Goal: Task Accomplishment & Management: Manage account settings

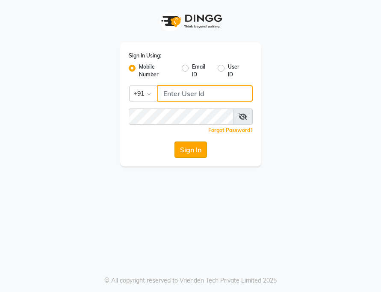
type input "7208521195"
click at [193, 150] on button "Sign In" at bounding box center [191, 149] width 33 height 16
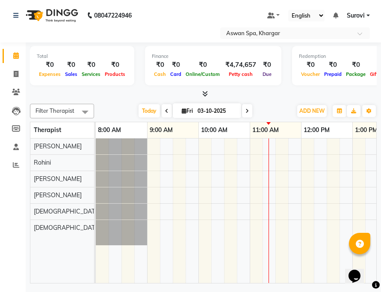
click at [170, 110] on span at bounding box center [167, 110] width 10 height 13
type input "02-10-2025"
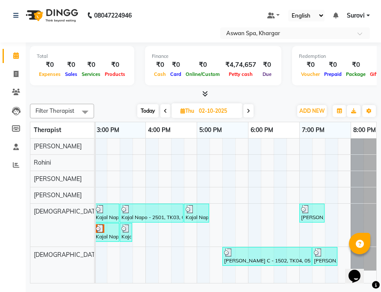
scroll to position [0, 387]
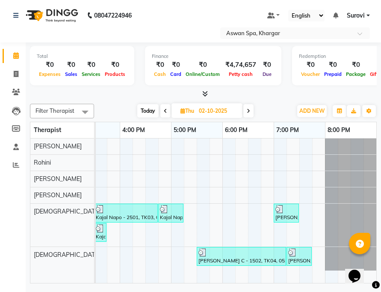
click at [293, 218] on div "[PERSON_NAME], TK06, 07:00 PM-07:30 PM, Hair wash Blow Dry below Shoulder" at bounding box center [287, 213] width 24 height 16
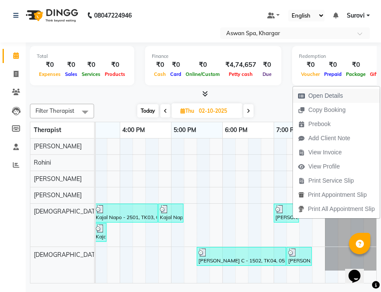
click at [327, 95] on span "Open Details" at bounding box center [326, 95] width 35 height 9
select select "3"
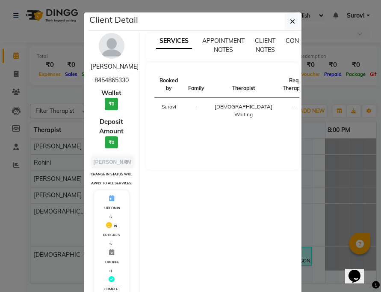
click at [100, 67] on link "[PERSON_NAME]" at bounding box center [115, 66] width 48 height 8
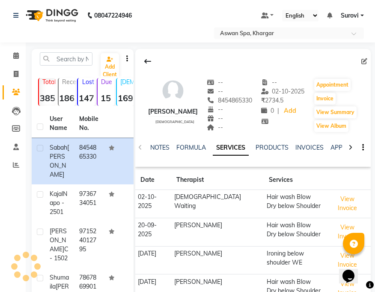
drag, startPoint x: 147, startPoint y: 109, endPoint x: 201, endPoint y: 112, distance: 54.0
click at [198, 112] on div "[PERSON_NAME]" at bounding box center [173, 111] width 50 height 9
copy div "[PERSON_NAME]"
click at [250, 164] on div "[PERSON_NAME] [DEMOGRAPHIC_DATA] -- -- 8454865330 -- -- -- -- [DATE] ₹ 2734.5 0…" at bounding box center [252, 108] width 235 height 118
drag, startPoint x: 221, startPoint y: 101, endPoint x: 258, endPoint y: 104, distance: 37.0
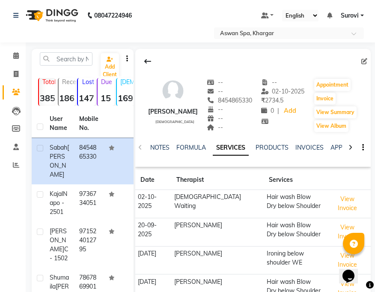
click at [258, 104] on div "[PERSON_NAME] [DEMOGRAPHIC_DATA] -- -- 8454865330 -- -- -- -- [DATE] ₹ 2734.5 0…" at bounding box center [252, 100] width 235 height 63
copy span "8454865330"
click at [17, 56] on icon at bounding box center [16, 55] width 6 height 6
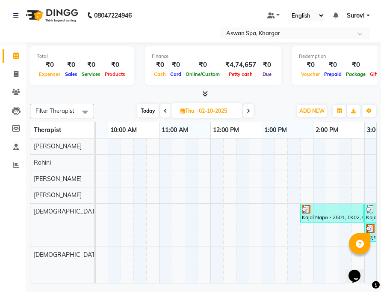
scroll to position [0, 134]
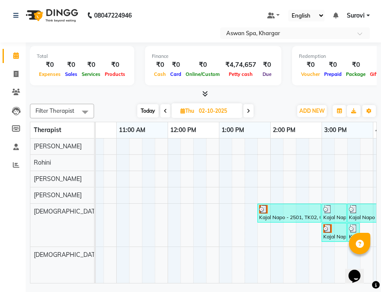
click at [249, 112] on icon at bounding box center [248, 110] width 3 height 5
type input "03-10-2025"
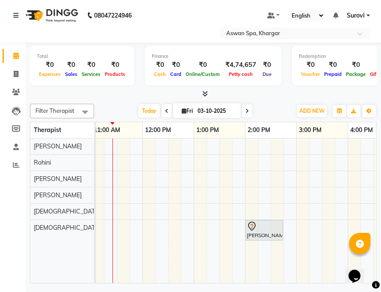
scroll to position [0, 156]
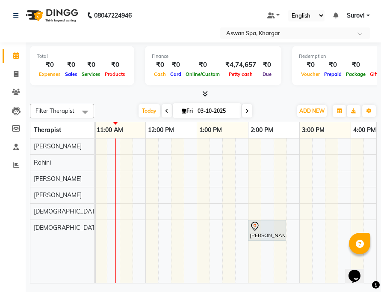
click at [153, 224] on div "[PERSON_NAME] [PERSON_NAME] - 603, TK01, 02:00 PM-02:45 PM, Moisturizing Hair S…" at bounding box center [274, 210] width 668 height 144
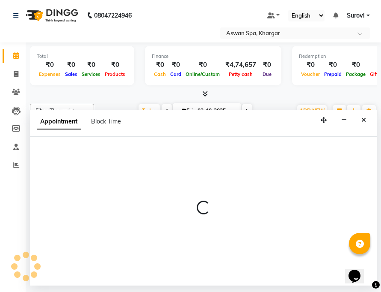
select select "66230"
select select "tentative"
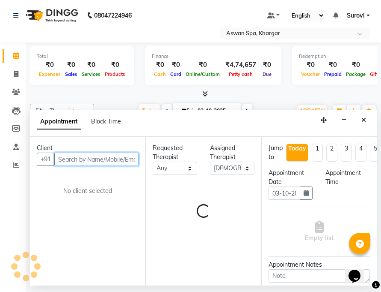
select select "720"
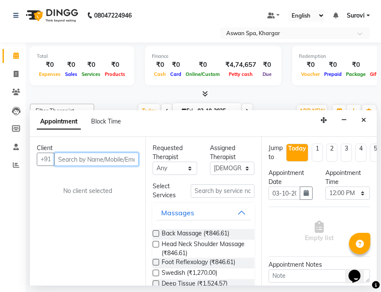
click at [114, 155] on input "text" at bounding box center [96, 158] width 84 height 13
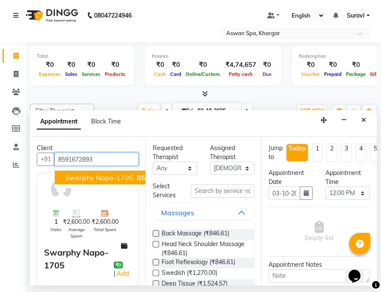
click at [126, 176] on span "Swarphy Napo-1705" at bounding box center [99, 177] width 68 height 9
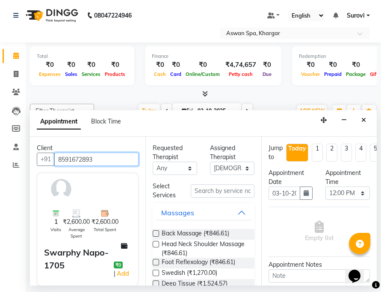
type input "8591672893"
click at [237, 210] on button "Massages" at bounding box center [203, 212] width 95 height 15
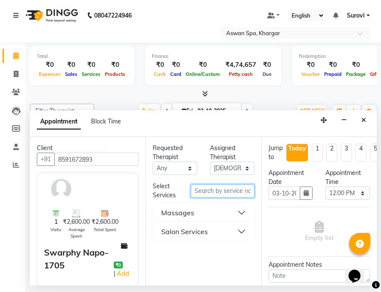
click at [231, 193] on input "text" at bounding box center [222, 190] width 63 height 13
type input "eyebrow"
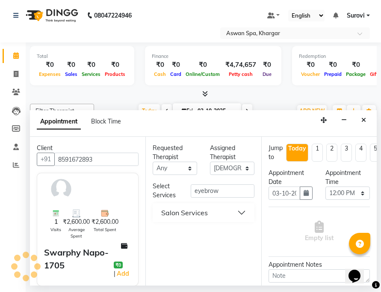
click at [243, 213] on button "Salon Services" at bounding box center [203, 212] width 95 height 15
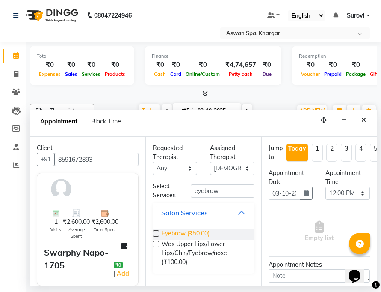
click at [202, 233] on span "Eyebrow (₹50.00)" at bounding box center [186, 234] width 48 height 11
checkbox input "false"
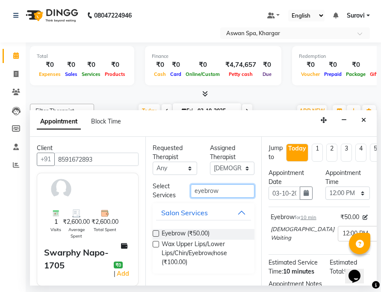
drag, startPoint x: 227, startPoint y: 191, endPoint x: 191, endPoint y: 193, distance: 35.6
click at [191, 193] on input "eyebrow" at bounding box center [222, 190] width 63 height 13
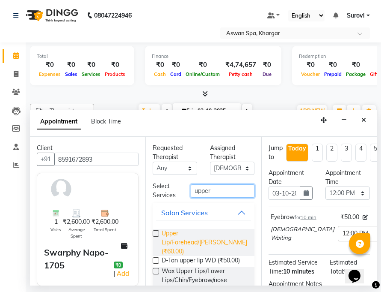
type input "upper"
click at [196, 233] on span "Upper Lip/Forehead/[PERSON_NAME] (₹60.00)" at bounding box center [205, 242] width 86 height 27
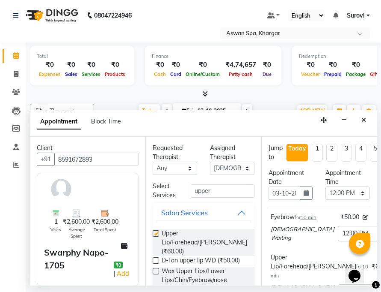
checkbox input "false"
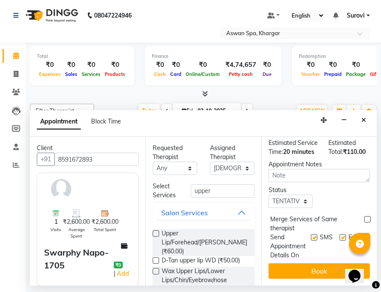
scroll to position [184, 0]
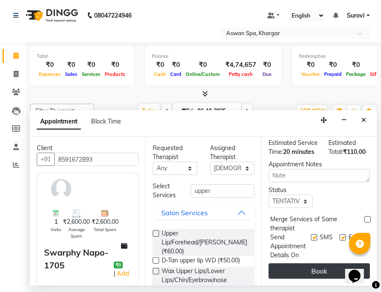
click at [310, 263] on button "Book" at bounding box center [319, 270] width 101 height 15
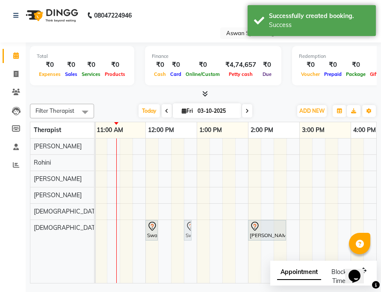
drag, startPoint x: 165, startPoint y: 229, endPoint x: 187, endPoint y: 234, distance: 22.8
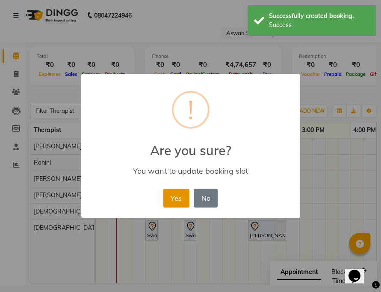
click at [176, 201] on button "Yes" at bounding box center [177, 197] width 26 height 19
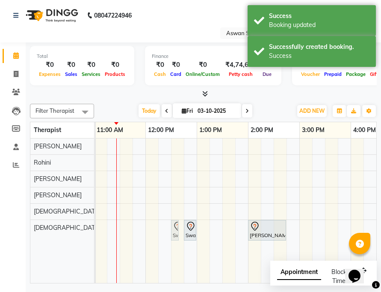
drag, startPoint x: 152, startPoint y: 229, endPoint x: 177, endPoint y: 229, distance: 24.4
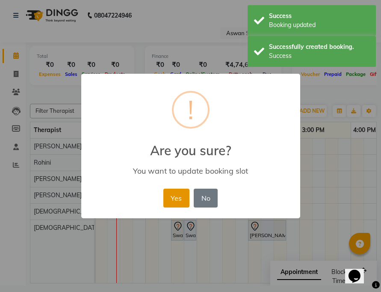
click at [178, 199] on button "Yes" at bounding box center [177, 197] width 26 height 19
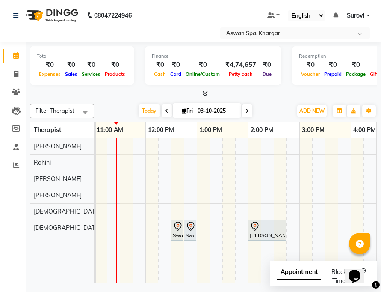
click at [178, 232] on div "Swarphy Napo-1705, TK02, 12:30 PM-12:40 PM, Eyebrow" at bounding box center [177, 230] width 11 height 18
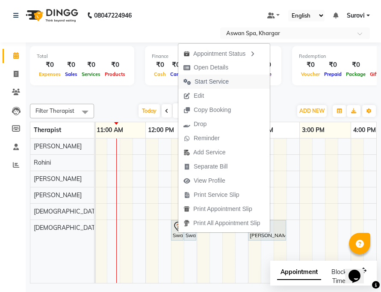
click at [216, 80] on span "Start Service" at bounding box center [212, 81] width 34 height 9
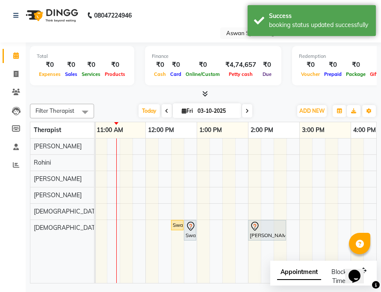
click at [181, 226] on div "Swarphy Napo-1705, TK02, 12:30 PM-12:40 PM, Eyebrow" at bounding box center [177, 225] width 11 height 8
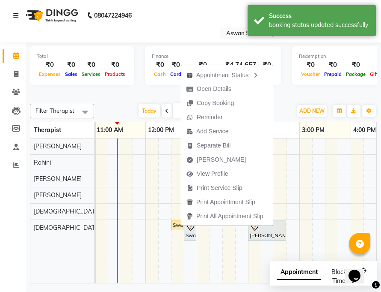
click at [190, 234] on div "Swarphy Napo-1705, TK02, 12:45 PM-12:55 PM, [GEOGRAPHIC_DATA]/Forehead/[PERSON_…" at bounding box center [190, 230] width 11 height 18
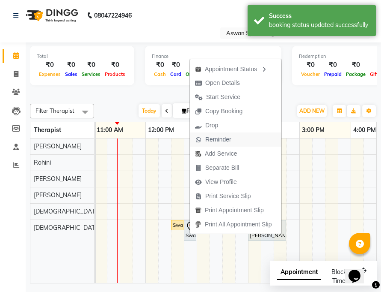
click at [227, 142] on span "Reminder" at bounding box center [218, 139] width 26 height 9
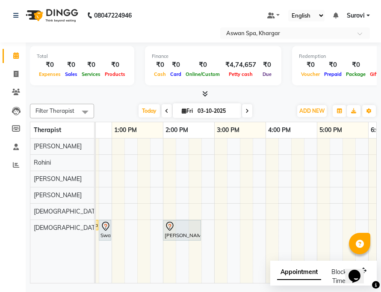
scroll to position [0, 255]
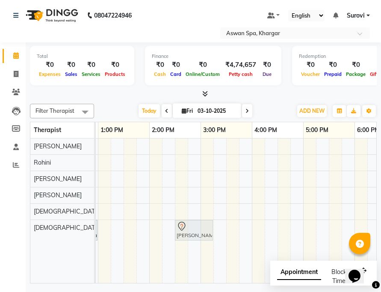
drag, startPoint x: 165, startPoint y: 232, endPoint x: 187, endPoint y: 232, distance: 21.8
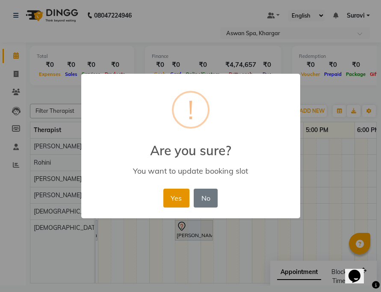
click at [178, 192] on button "Yes" at bounding box center [177, 197] width 26 height 19
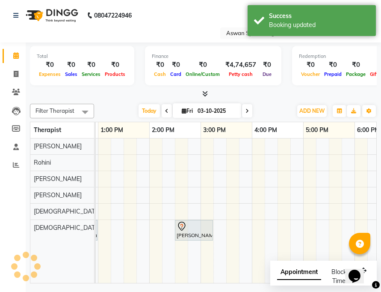
click at [188, 229] on div at bounding box center [194, 226] width 35 height 10
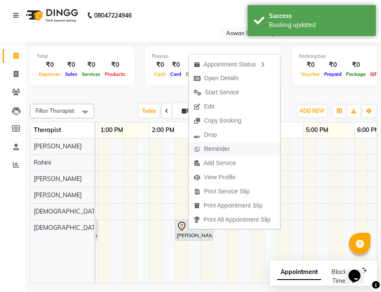
click at [228, 148] on span "Reminder" at bounding box center [217, 148] width 26 height 9
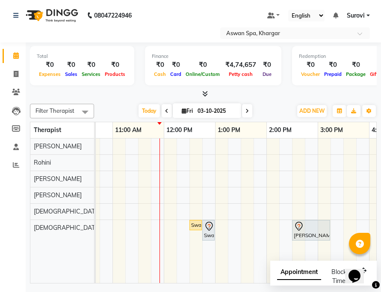
scroll to position [0, 133]
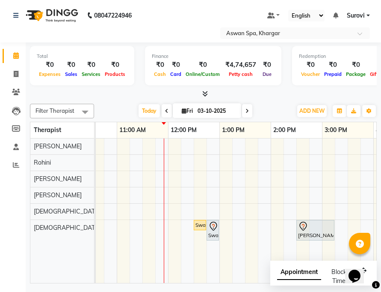
click at [214, 233] on div "Swarphy Napo-1705, TK02, 12:45 PM-12:55 PM, [GEOGRAPHIC_DATA]/Forehead/[PERSON_…" at bounding box center [213, 230] width 11 height 18
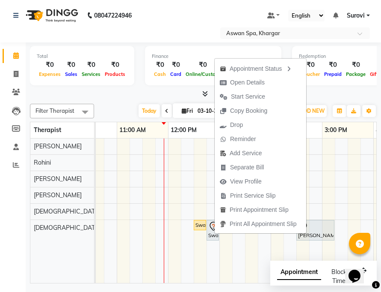
click at [211, 235] on div "Swarphy Napo-1705, TK02, 12:45 PM-12:55 PM, [GEOGRAPHIC_DATA]/Forehead/[PERSON_…" at bounding box center [213, 230] width 11 height 18
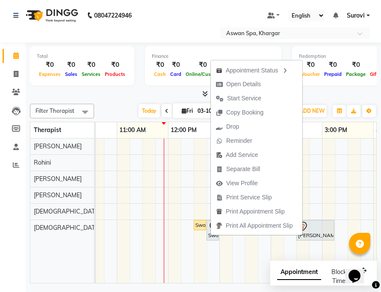
click at [211, 233] on ul "Appointment Status Open Details Start Service Copy Booking Drop Reminder Add Se…" at bounding box center [257, 147] width 92 height 175
click at [260, 84] on span "Open Details" at bounding box center [243, 84] width 35 height 9
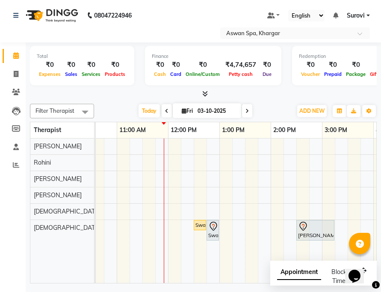
click at [213, 226] on icon at bounding box center [213, 226] width 10 height 10
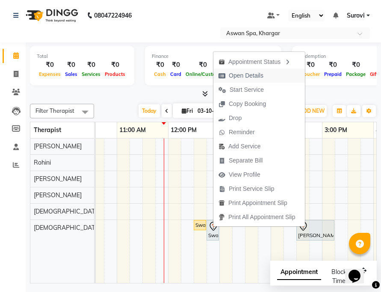
click at [240, 74] on span "Open Details" at bounding box center [246, 75] width 35 height 9
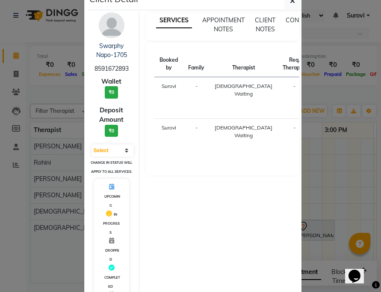
scroll to position [0, 0]
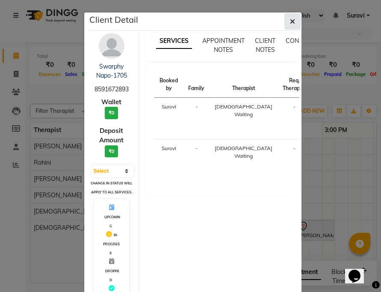
click at [291, 16] on button "button" at bounding box center [293, 21] width 16 height 16
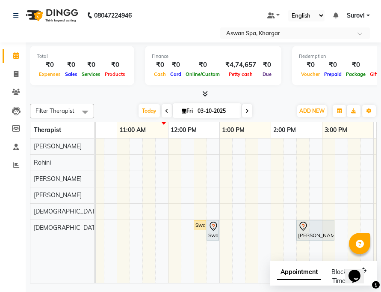
click at [213, 226] on icon at bounding box center [213, 226] width 10 height 10
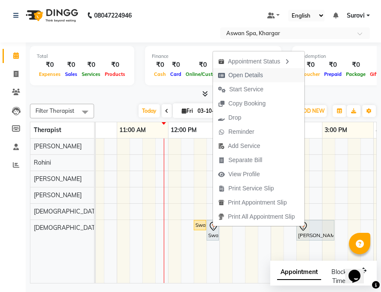
click at [238, 77] on span "Open Details" at bounding box center [246, 75] width 35 height 9
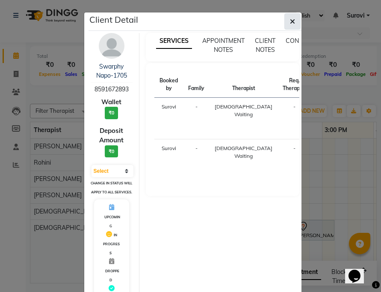
click at [292, 23] on button "button" at bounding box center [293, 21] width 16 height 16
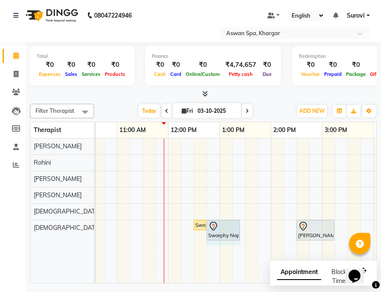
drag, startPoint x: 217, startPoint y: 224, endPoint x: 233, endPoint y: 224, distance: 15.8
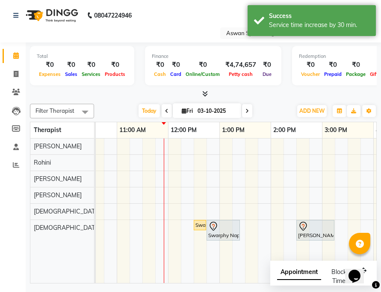
click at [226, 223] on div at bounding box center [223, 226] width 30 height 10
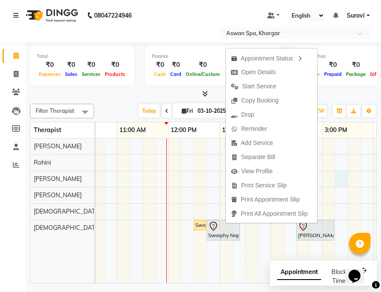
click at [336, 171] on div "Swarphy Napo-1705, TK02, 12:30 PM-12:40 PM, Eyebrow Swarphy Napo-1705, TK02, 12…" at bounding box center [297, 210] width 668 height 144
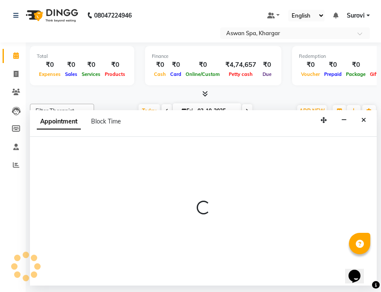
select select "79401"
select select "915"
select select "tentative"
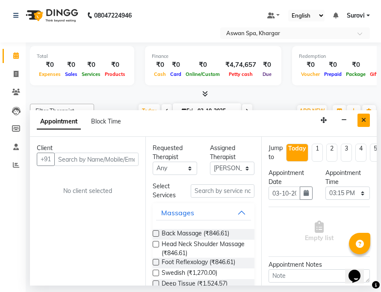
click at [363, 118] on icon "Close" at bounding box center [364, 120] width 5 height 6
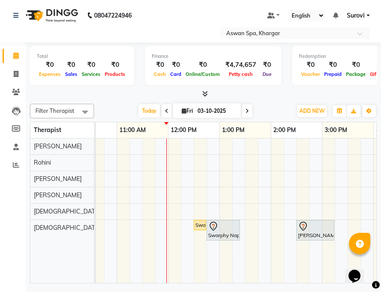
click at [230, 108] on input "03-10-2025" at bounding box center [216, 110] width 43 height 13
select select "10"
select select "2025"
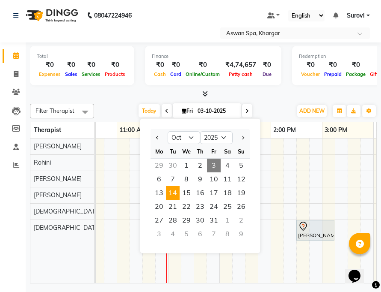
click at [176, 192] on span "14" at bounding box center [173, 193] width 14 height 14
type input "[DATE]"
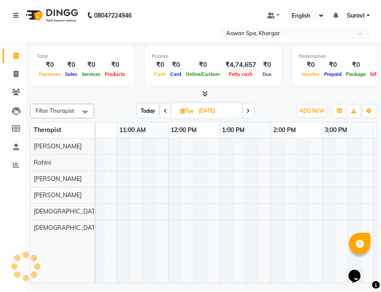
scroll to position [0, 155]
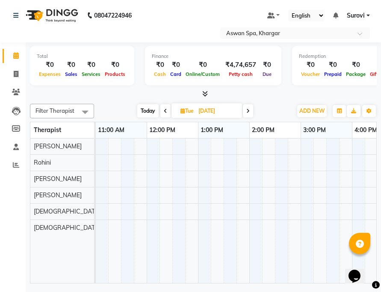
click at [195, 211] on div at bounding box center [275, 210] width 668 height 144
select select "66229"
select select "tentative"
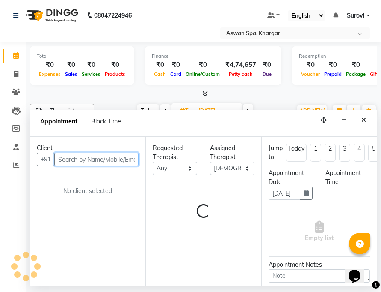
select select "765"
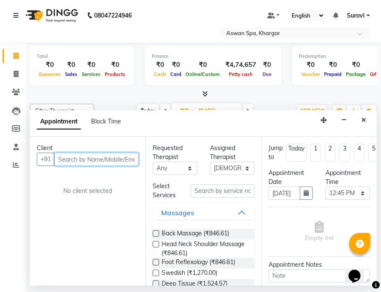
click at [109, 161] on input "text" at bounding box center [96, 158] width 84 height 13
type input "9455653634"
click at [125, 160] on span "Add Client" at bounding box center [121, 159] width 29 height 8
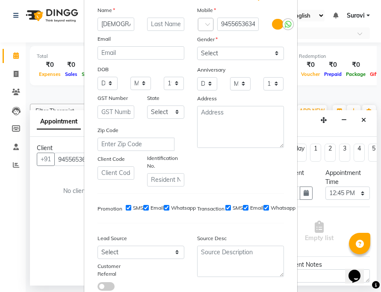
scroll to position [117, 0]
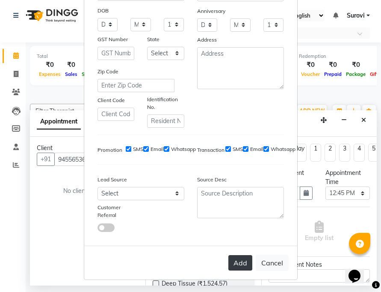
type input "[DEMOGRAPHIC_DATA]"
click at [240, 262] on button "Add" at bounding box center [241, 262] width 24 height 15
click at [241, 265] on button "Add" at bounding box center [241, 262] width 24 height 15
click at [238, 261] on button "Add" at bounding box center [241, 262] width 24 height 15
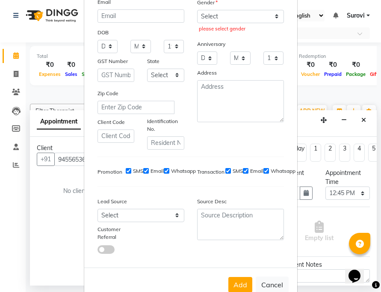
scroll to position [0, 0]
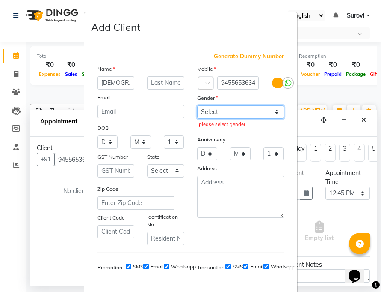
click at [271, 109] on select "Select [DEMOGRAPHIC_DATA] [DEMOGRAPHIC_DATA] Other Prefer Not To Say" at bounding box center [240, 111] width 87 height 13
select select "[DEMOGRAPHIC_DATA]"
click at [197, 105] on select "Select [DEMOGRAPHIC_DATA] [DEMOGRAPHIC_DATA] Other Prefer Not To Say" at bounding box center [240, 111] width 87 height 13
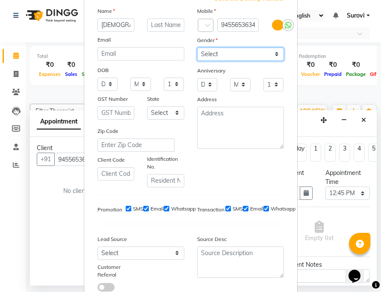
scroll to position [117, 0]
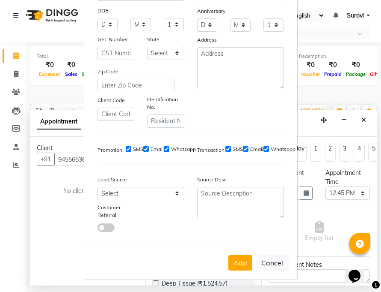
click at [229, 256] on button "Add" at bounding box center [241, 262] width 24 height 15
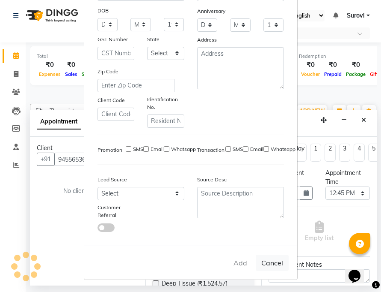
select select
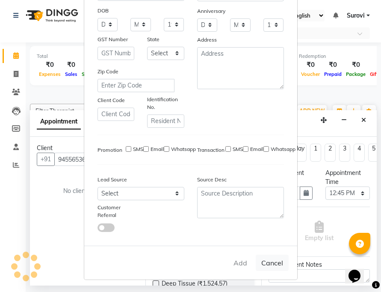
select select
checkbox input "false"
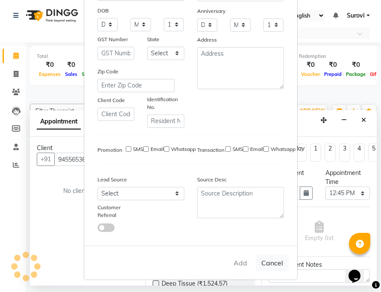
checkbox input "false"
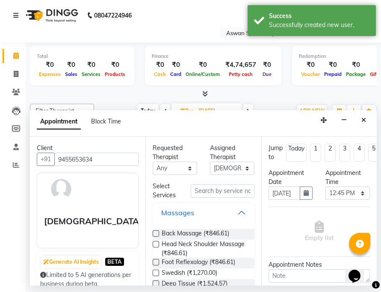
click at [236, 213] on button "Massages" at bounding box center [203, 212] width 95 height 15
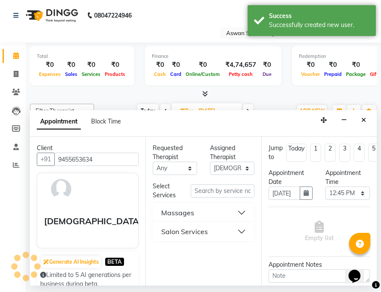
click at [201, 227] on div "Salon Services" at bounding box center [184, 231] width 47 height 10
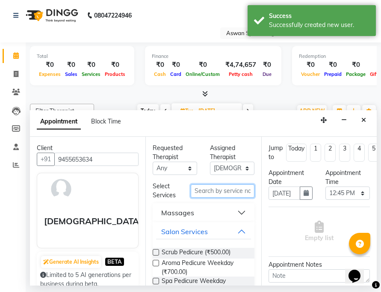
click at [220, 191] on input "text" at bounding box center [222, 190] width 63 height 13
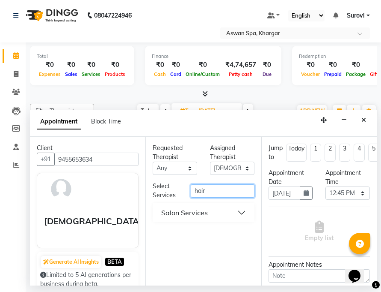
type input "hair"
click at [241, 214] on button "Salon Services" at bounding box center [203, 212] width 95 height 15
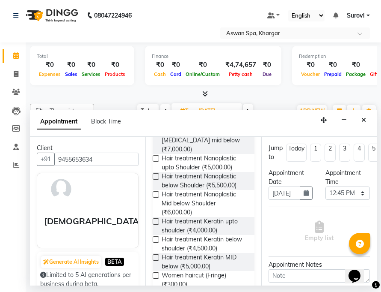
scroll to position [385, 0]
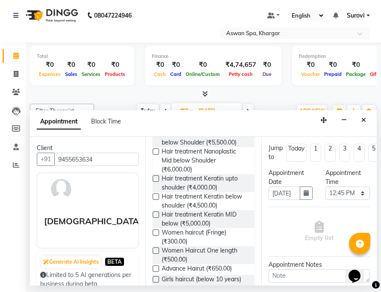
click at [157, 265] on label at bounding box center [156, 268] width 6 height 6
click at [157, 266] on input "checkbox" at bounding box center [156, 269] width 6 height 6
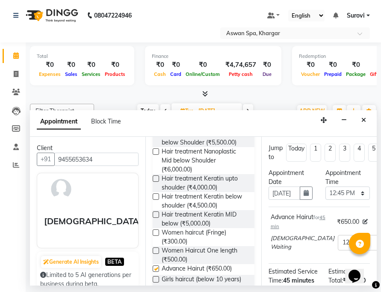
checkbox input "false"
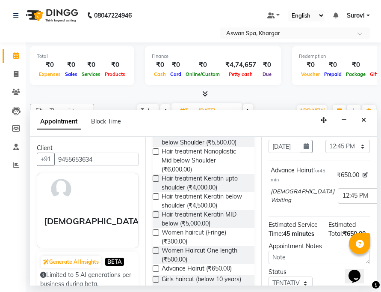
scroll to position [128, 0]
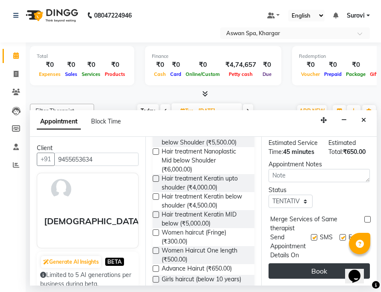
click at [324, 268] on button "Book" at bounding box center [319, 270] width 101 height 15
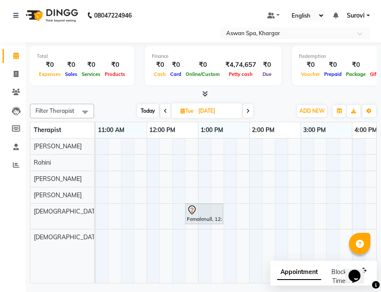
click at [189, 111] on span "Tue" at bounding box center [187, 110] width 18 height 6
select select "10"
select select "2025"
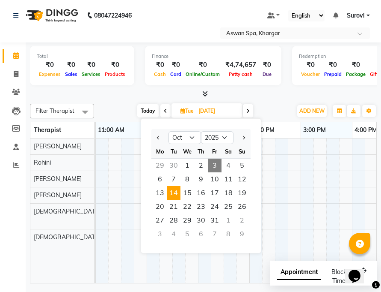
click at [219, 165] on span "3" at bounding box center [215, 165] width 14 height 14
type input "03-10-2025"
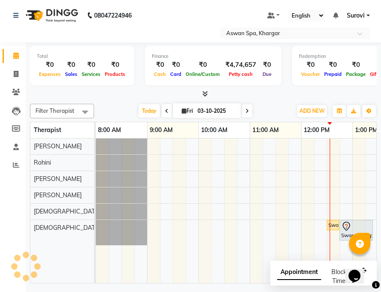
scroll to position [0, 206]
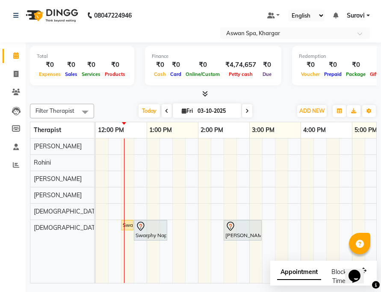
click at [143, 229] on icon at bounding box center [141, 226] width 10 height 10
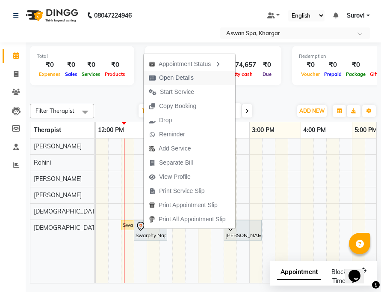
click at [193, 75] on span "Open Details" at bounding box center [176, 77] width 35 height 9
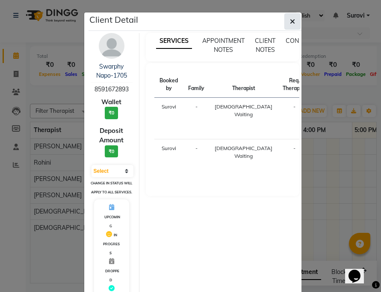
click at [290, 24] on icon "button" at bounding box center [292, 21] width 5 height 7
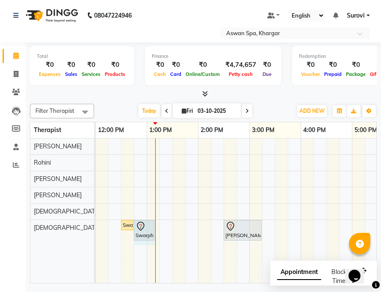
drag, startPoint x: 167, startPoint y: 226, endPoint x: 155, endPoint y: 225, distance: 11.6
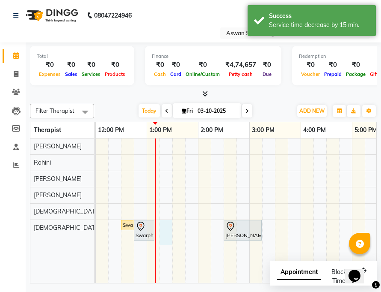
click at [163, 226] on div "Swarphy Napo-1705, TK02, 12:30 PM-12:40 PM, Eyebrow Swarphy Napo-1705, TK02, 12…" at bounding box center [224, 210] width 668 height 144
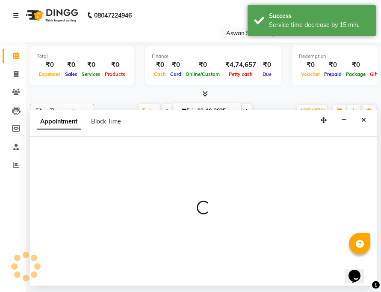
select select "66230"
select select "795"
select select "tentative"
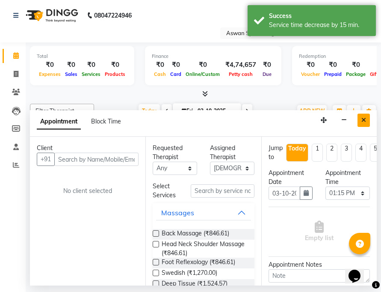
click at [361, 120] on button "Close" at bounding box center [364, 119] width 12 height 13
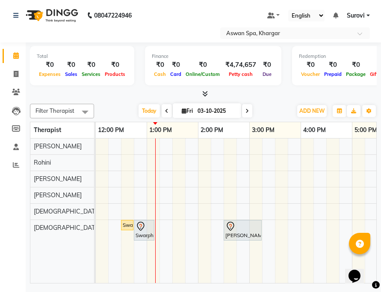
click at [140, 229] on icon at bounding box center [140, 225] width 7 height 9
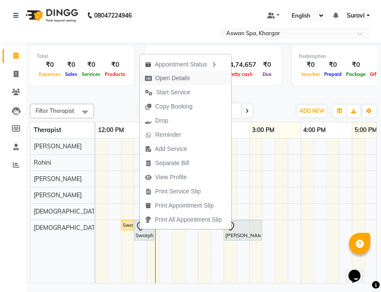
click at [177, 79] on span "Open Details" at bounding box center [172, 78] width 35 height 9
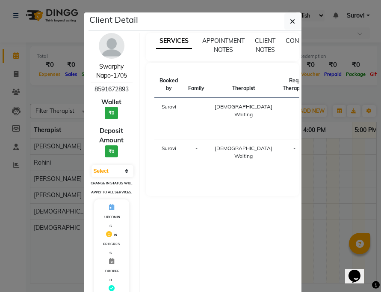
click at [96, 67] on link "Swarphy Napo-1705" at bounding box center [111, 70] width 31 height 17
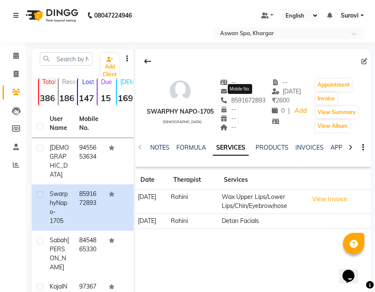
drag, startPoint x: 229, startPoint y: 101, endPoint x: 263, endPoint y: 101, distance: 33.8
click at [263, 101] on span "8591672893" at bounding box center [242, 100] width 45 height 8
copy span "8591672893"
click at [19, 55] on span at bounding box center [16, 56] width 15 height 10
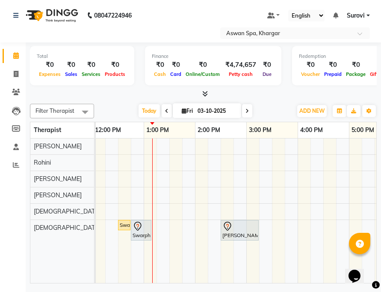
scroll to position [0, 199]
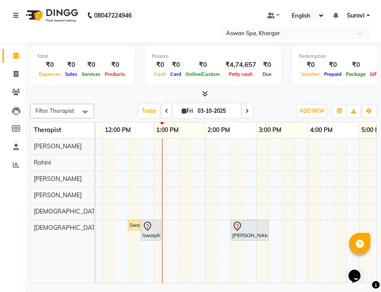
click at [169, 227] on div "Swarphy Napo-1705, TK02, 12:30 PM-12:40 PM, Eyebrow Swarphy Napo-1705, TK02, 12…" at bounding box center [231, 210] width 668 height 144
select select "66230"
select select "tentative"
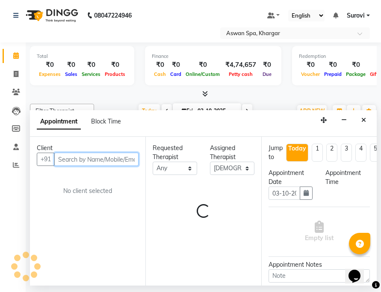
select select "795"
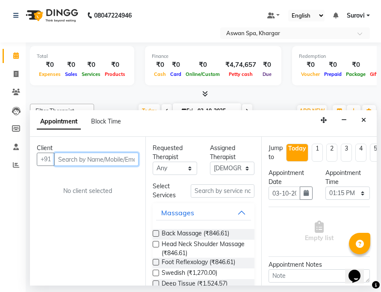
click at [71, 156] on input "text" at bounding box center [96, 158] width 84 height 13
paste input "8591672893"
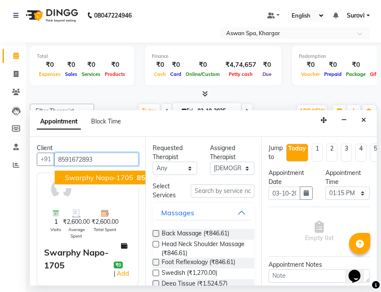
click at [118, 176] on span "Swarphy Napo-1705" at bounding box center [99, 177] width 68 height 9
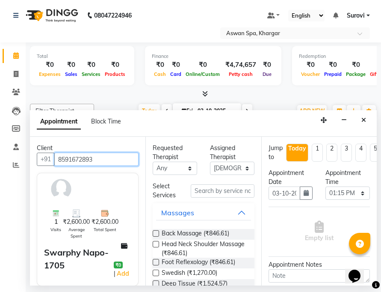
type input "8591672893"
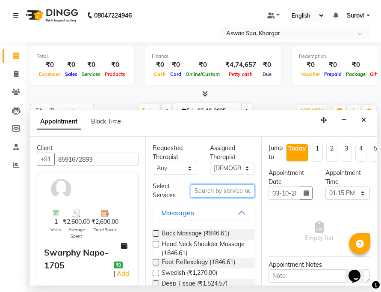
click at [226, 189] on input "text" at bounding box center [222, 190] width 63 height 13
click at [235, 209] on button "Massages" at bounding box center [203, 212] width 95 height 15
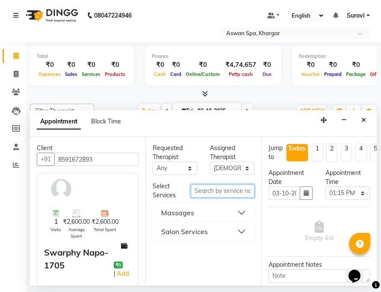
click at [219, 188] on input "text" at bounding box center [222, 190] width 63 height 13
type input "under"
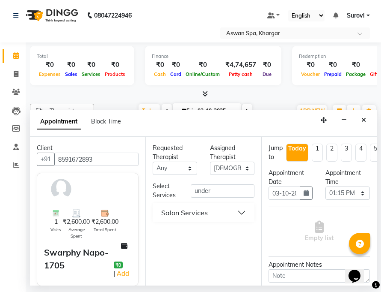
click at [242, 210] on button "Salon Services" at bounding box center [203, 212] width 95 height 15
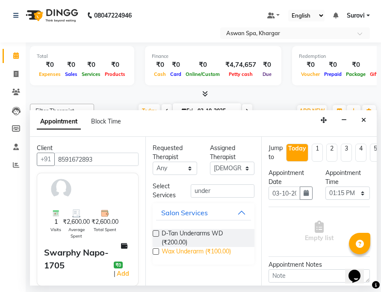
click at [184, 253] on span "Wax Underarm (₹100.00)" at bounding box center [196, 252] width 69 height 11
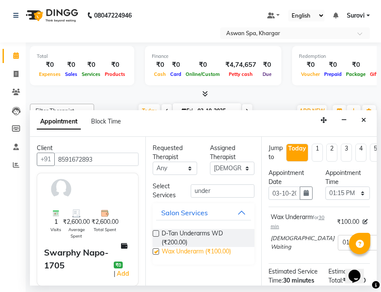
checkbox input "false"
drag, startPoint x: 223, startPoint y: 189, endPoint x: 193, endPoint y: 191, distance: 30.9
click at [193, 191] on input "under" at bounding box center [222, 190] width 63 height 13
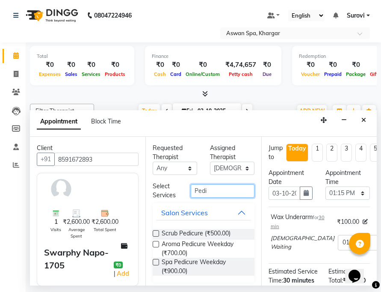
type input "Pedi"
click at [155, 233] on label at bounding box center [156, 233] width 6 height 6
click at [155, 233] on input "checkbox" at bounding box center [156, 234] width 6 height 6
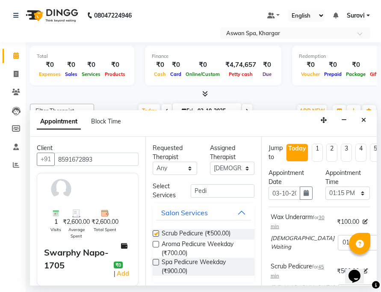
checkbox input "false"
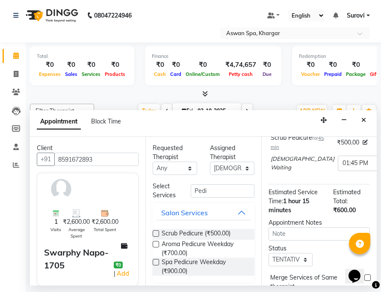
scroll to position [193, 0]
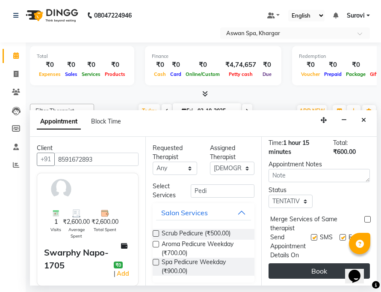
click at [306, 263] on button "Book" at bounding box center [319, 270] width 101 height 15
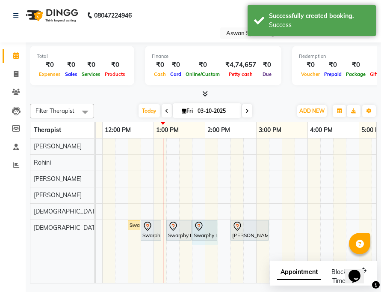
drag, startPoint x: 229, startPoint y: 227, endPoint x: 216, endPoint y: 227, distance: 13.3
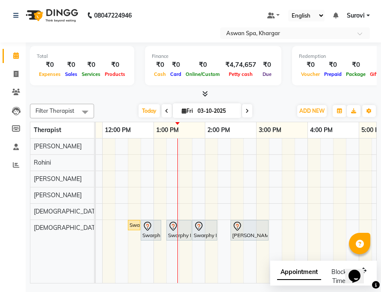
click at [168, 112] on icon at bounding box center [166, 110] width 3 height 5
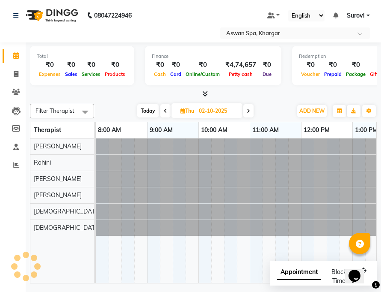
scroll to position [0, 257]
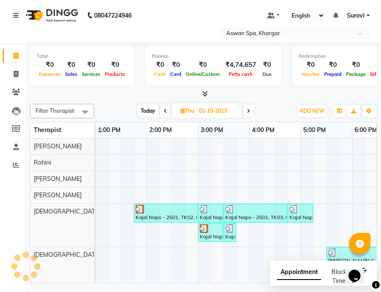
click at [168, 111] on span at bounding box center [166, 110] width 10 height 13
type input "01-10-2025"
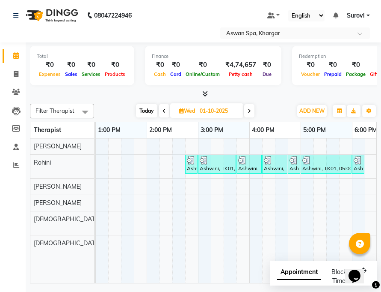
click at [189, 162] on img at bounding box center [191, 160] width 9 height 9
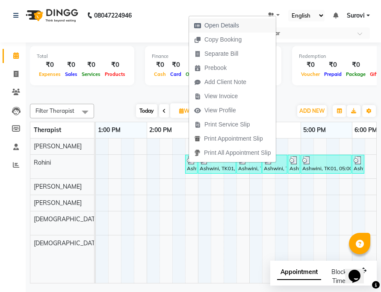
click at [231, 21] on span "Open Details" at bounding box center [222, 25] width 35 height 9
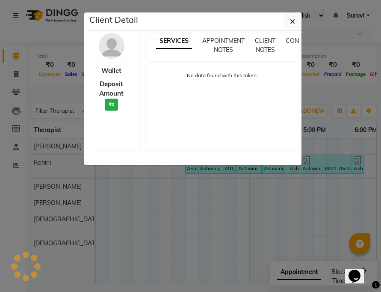
select select "3"
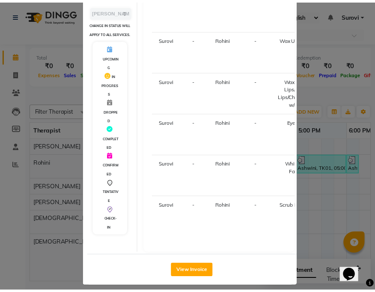
scroll to position [158, 0]
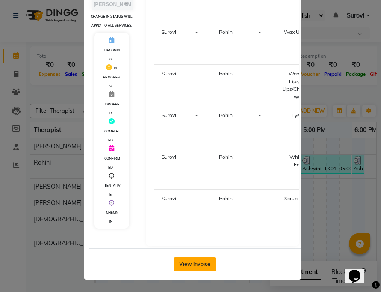
click at [200, 259] on button "View Invoice" at bounding box center [195, 264] width 42 height 14
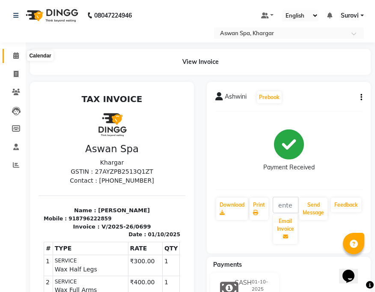
click at [17, 55] on icon at bounding box center [16, 55] width 6 height 6
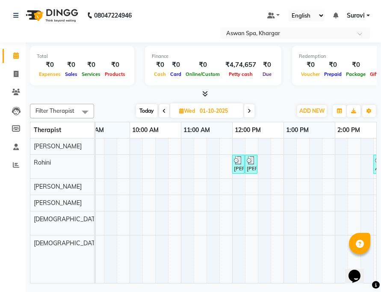
scroll to position [0, 81]
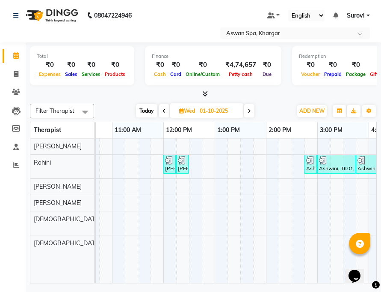
click at [184, 167] on div "[PERSON_NAME]-2107, TK02, 12:15 PM-12:25 PM, [GEOGRAPHIC_DATA]/Forehead/[PERSON…" at bounding box center [182, 164] width 11 height 16
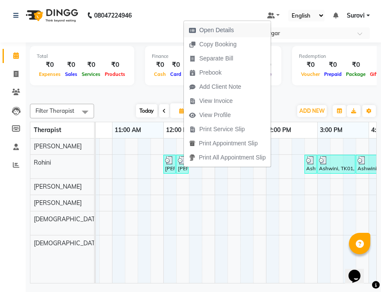
click at [216, 27] on span "Open Details" at bounding box center [216, 30] width 35 height 9
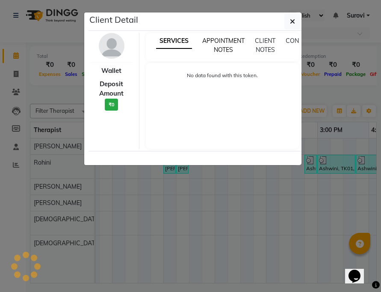
select select "3"
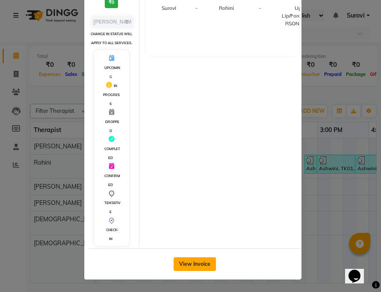
click at [201, 259] on button "View Invoice" at bounding box center [195, 264] width 42 height 14
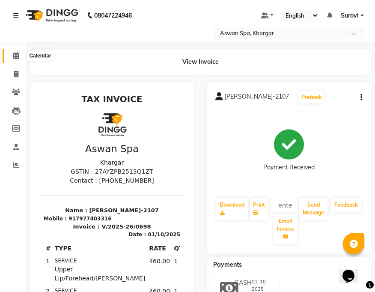
click at [17, 53] on icon at bounding box center [16, 55] width 6 height 6
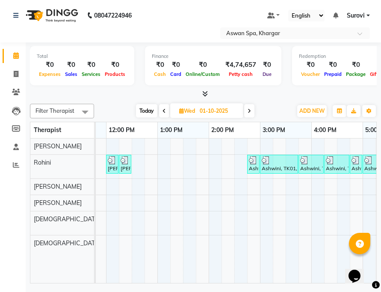
scroll to position [0, 192]
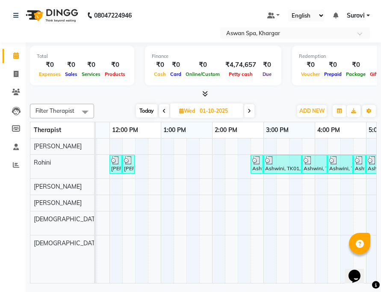
click at [259, 166] on div "Ashwini, TK01, 02:45 PM-03:00 PM, Wax Full Arms" at bounding box center [257, 164] width 11 height 16
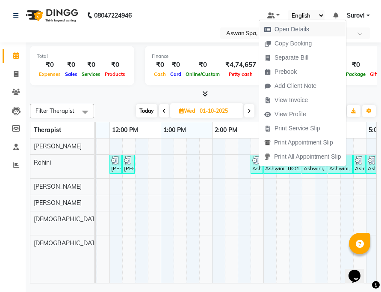
click at [288, 27] on span "Open Details" at bounding box center [292, 29] width 35 height 9
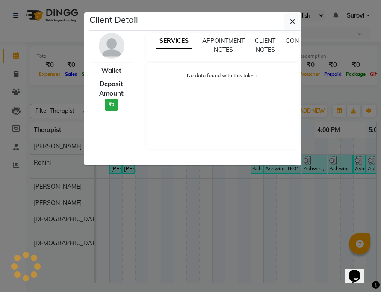
select select "3"
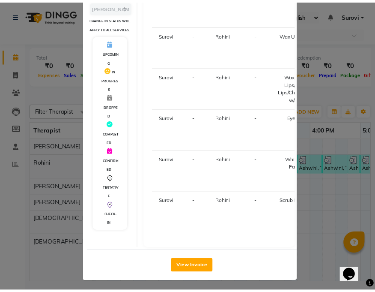
scroll to position [158, 0]
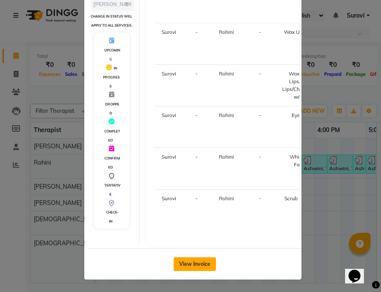
click at [201, 267] on button "View Invoice" at bounding box center [195, 264] width 42 height 14
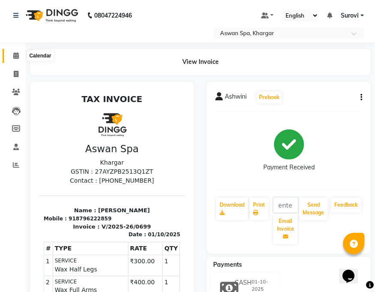
click at [16, 55] on icon at bounding box center [16, 55] width 6 height 6
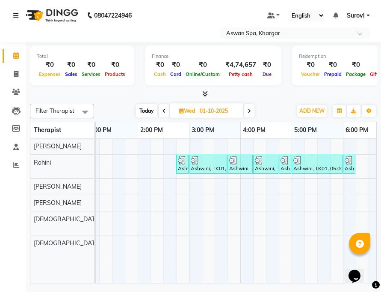
scroll to position [0, 332]
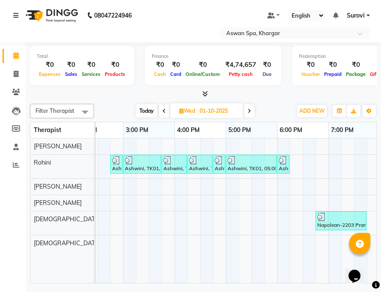
click at [284, 164] on div "Ashwini, TK01, 06:00 PM-06:15 PM, Scrub Pedicure" at bounding box center [283, 164] width 11 height 16
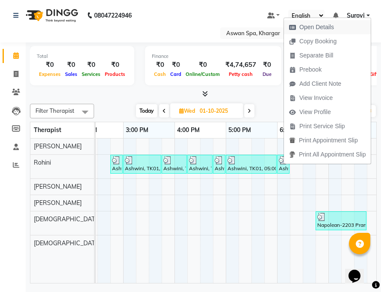
click at [306, 26] on span "Open Details" at bounding box center [317, 27] width 35 height 9
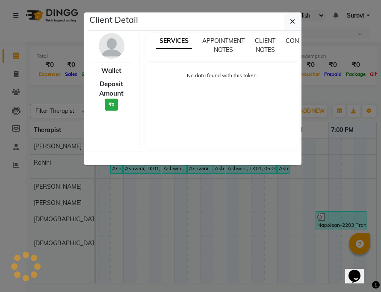
select select "3"
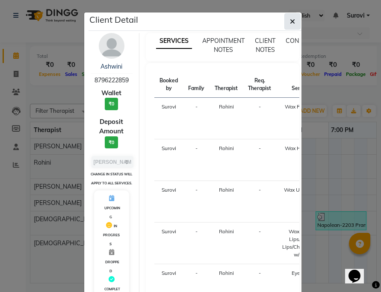
click at [285, 21] on button "button" at bounding box center [293, 21] width 16 height 16
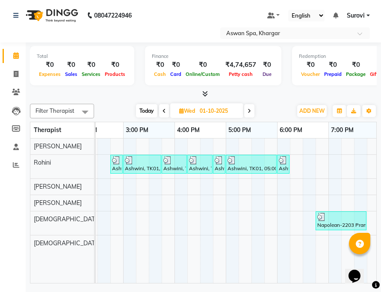
click at [321, 221] on div "Napolean-2203 Pramod, TK03, 06:45 PM-07:45 PM, Swedish" at bounding box center [341, 220] width 49 height 16
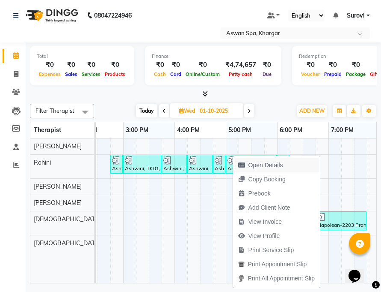
click at [295, 164] on button "Open Details" at bounding box center [276, 165] width 87 height 14
select select "3"
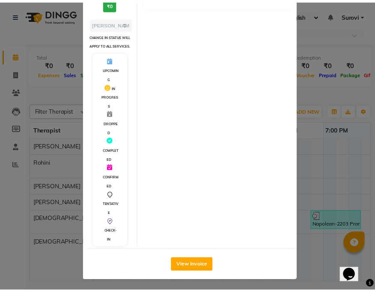
scroll to position [149, 0]
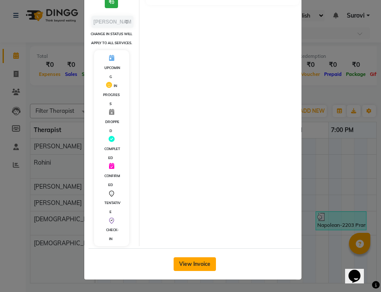
click at [202, 266] on button "View Invoice" at bounding box center [195, 264] width 42 height 14
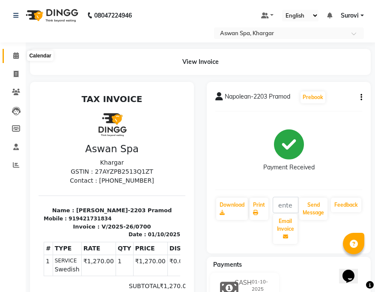
click at [15, 57] on icon at bounding box center [16, 55] width 6 height 6
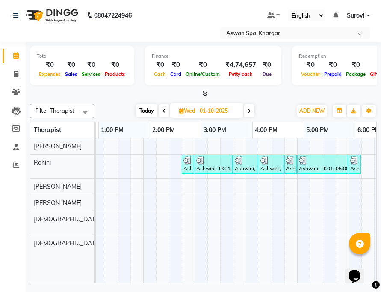
scroll to position [0, 261]
click at [251, 113] on icon at bounding box center [249, 110] width 3 height 5
type input "02-10-2025"
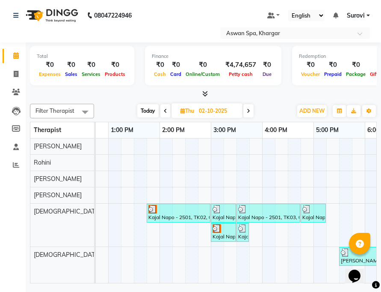
scroll to position [0, 239]
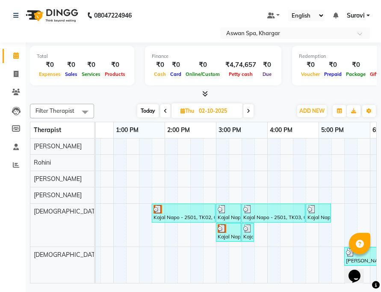
click at [222, 210] on img at bounding box center [222, 209] width 9 height 9
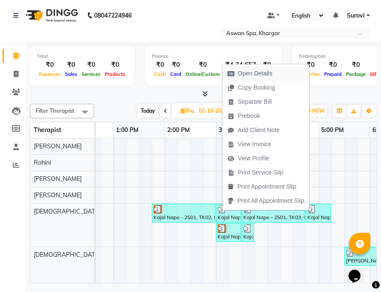
click at [253, 75] on span "Open Details" at bounding box center [255, 73] width 35 height 9
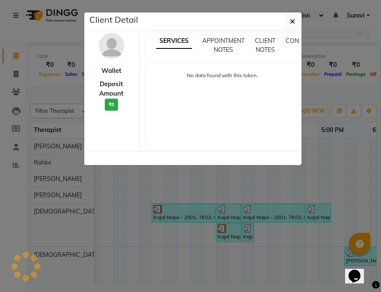
select select "3"
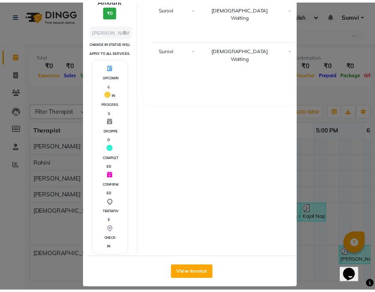
scroll to position [149, 0]
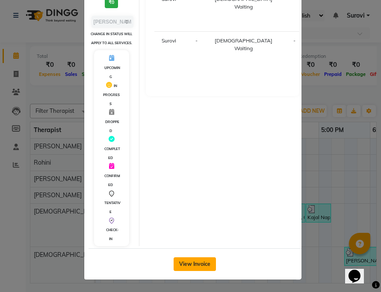
click at [203, 262] on button "View Invoice" at bounding box center [195, 264] width 42 height 14
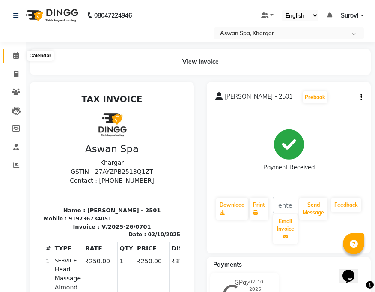
click at [18, 54] on icon at bounding box center [16, 55] width 6 height 6
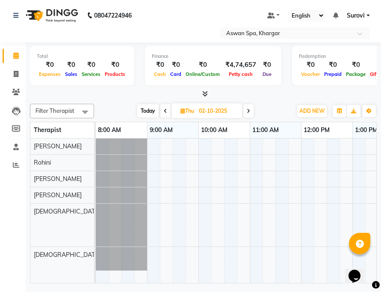
scroll to position [0, 141]
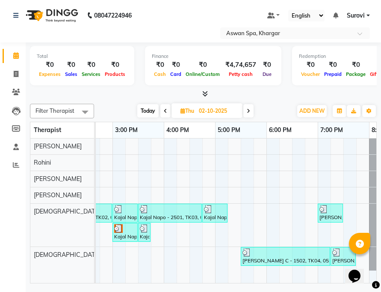
click at [326, 208] on img at bounding box center [324, 209] width 9 height 9
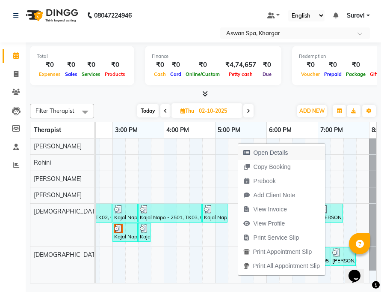
click at [286, 153] on span "Open Details" at bounding box center [271, 152] width 35 height 9
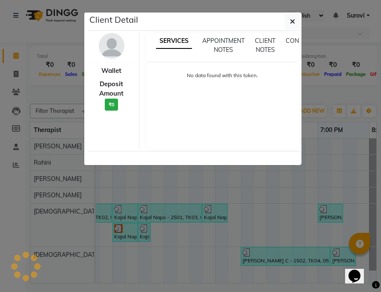
select select "3"
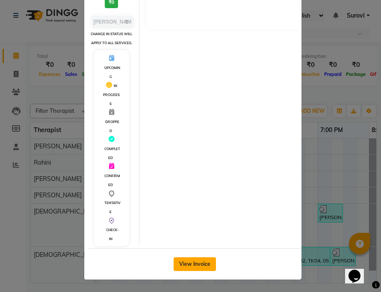
click at [199, 265] on button "View Invoice" at bounding box center [195, 264] width 42 height 14
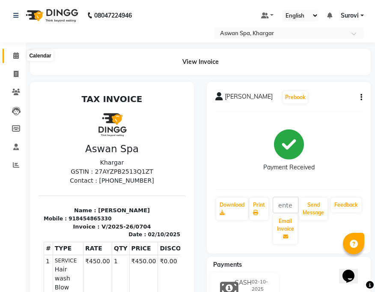
click at [15, 53] on icon at bounding box center [16, 55] width 6 height 6
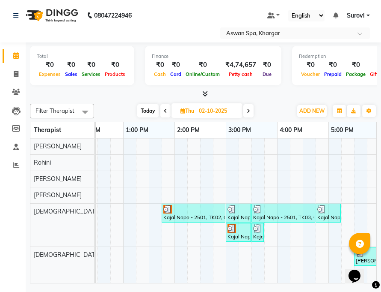
scroll to position [0, 248]
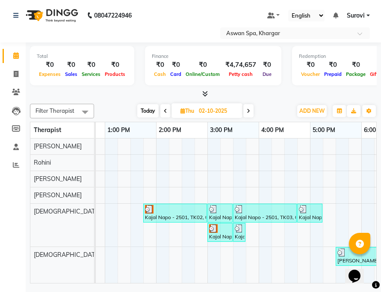
click at [217, 209] on img at bounding box center [213, 209] width 9 height 9
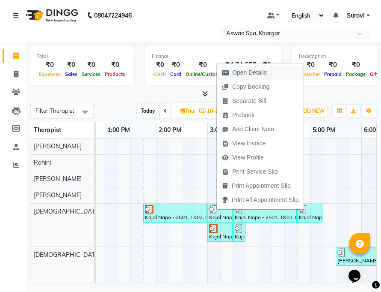
click at [235, 71] on span "Open Details" at bounding box center [249, 72] width 35 height 9
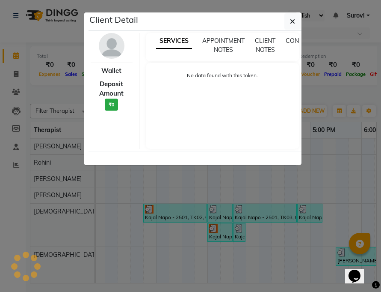
select select "3"
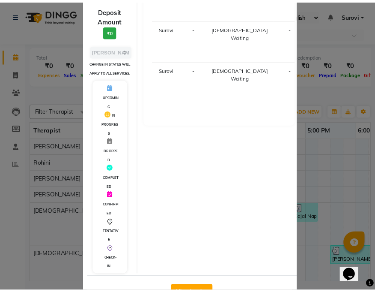
scroll to position [149, 0]
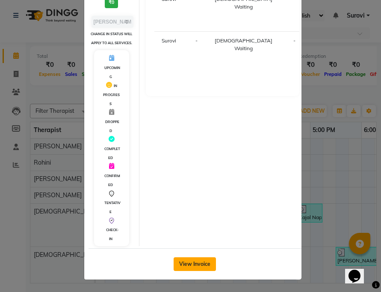
click at [202, 261] on button "View Invoice" at bounding box center [195, 264] width 42 height 14
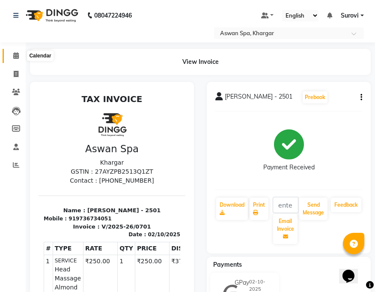
click at [15, 55] on icon at bounding box center [16, 55] width 6 height 6
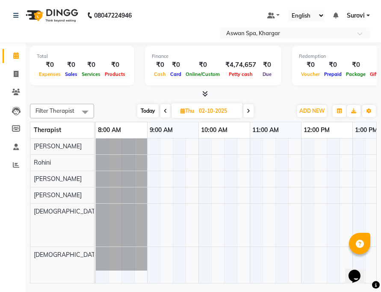
scroll to position [0, 77]
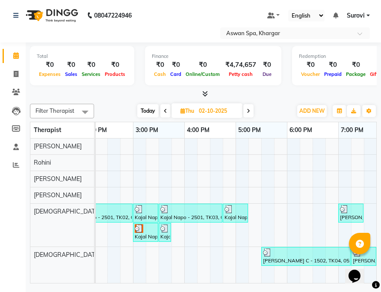
click at [271, 256] on div "[PERSON_NAME] C - 1502, TK04, 05:30 PM-07:15 PM, Deep Tissue 90 mins" at bounding box center [306, 256] width 88 height 16
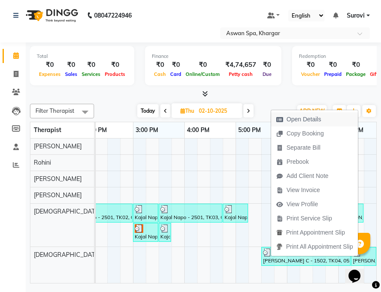
click at [305, 120] on span "Open Details" at bounding box center [304, 119] width 35 height 9
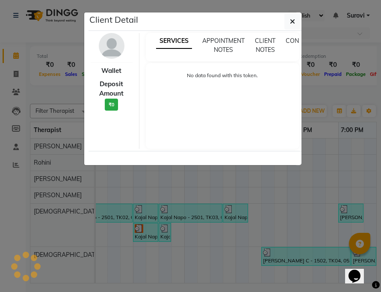
select select "3"
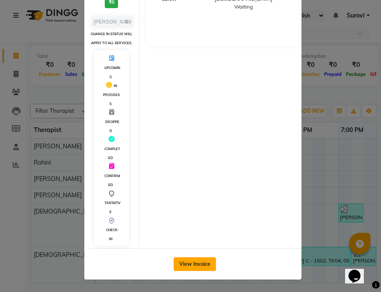
click at [202, 259] on button "View Invoice" at bounding box center [195, 264] width 42 height 14
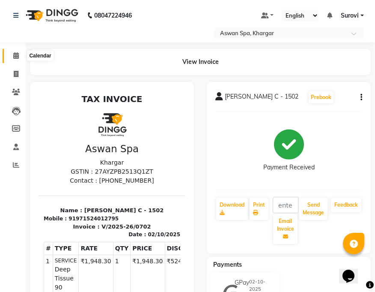
click at [20, 55] on span at bounding box center [16, 56] width 15 height 10
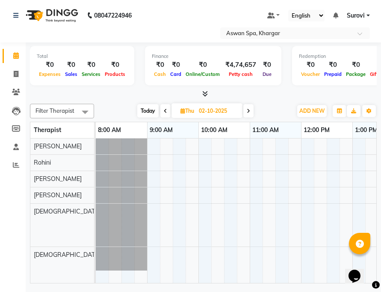
scroll to position [0, 33]
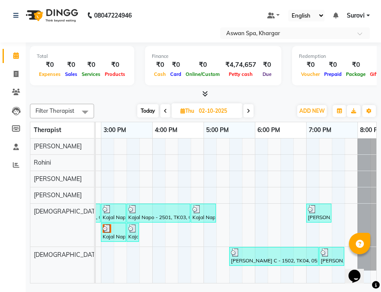
click at [311, 211] on img at bounding box center [312, 209] width 9 height 9
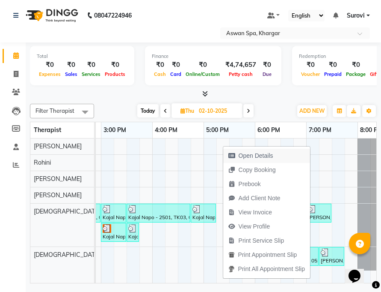
click at [267, 151] on span "Open Details" at bounding box center [256, 155] width 35 height 9
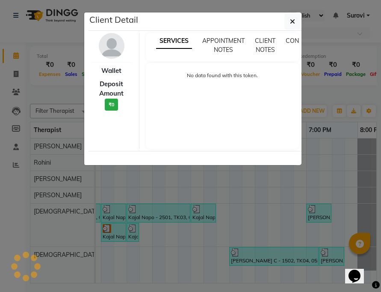
select select "3"
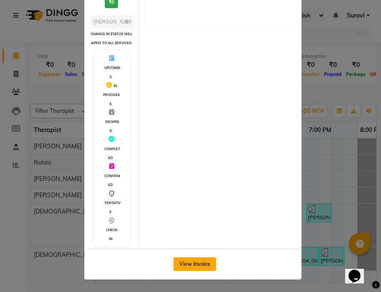
click at [206, 268] on button "View Invoice" at bounding box center [195, 264] width 42 height 14
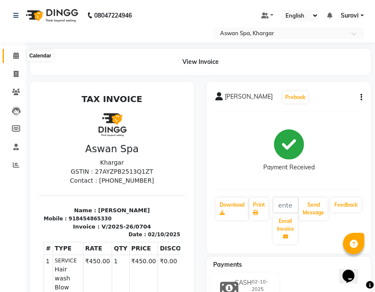
click at [18, 56] on icon at bounding box center [16, 55] width 6 height 6
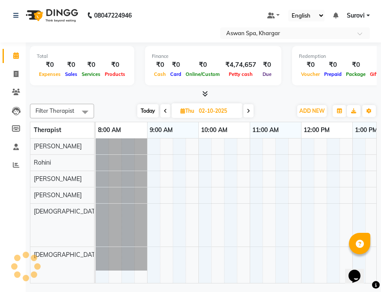
scroll to position [0, 257]
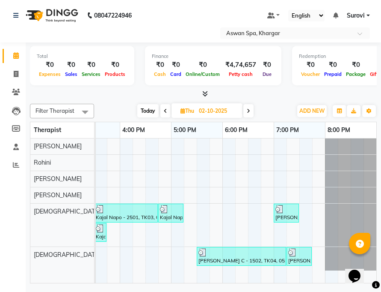
click at [212, 259] on div "[PERSON_NAME] C - 1502, TK04, 05:30 PM-07:15 PM, Deep Tissue 90 mins" at bounding box center [242, 256] width 88 height 16
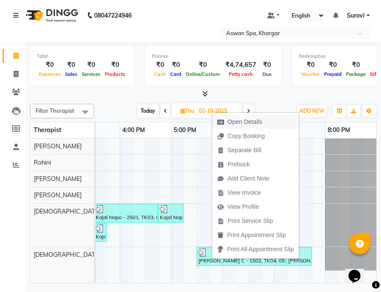
click at [247, 121] on span "Open Details" at bounding box center [245, 121] width 35 height 9
select select "3"
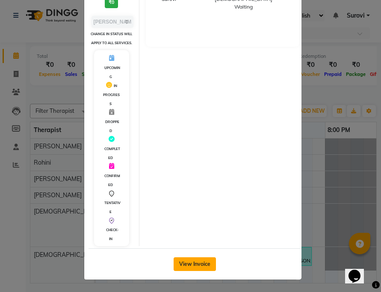
click at [199, 263] on button "View Invoice" at bounding box center [195, 264] width 42 height 14
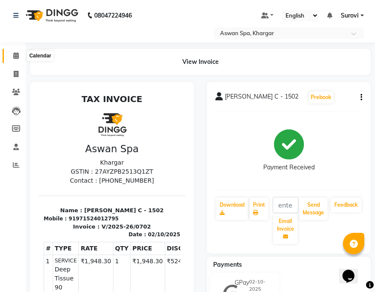
click at [14, 54] on icon at bounding box center [16, 55] width 6 height 6
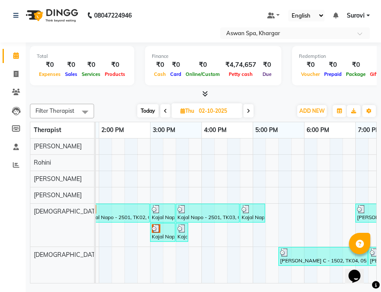
click at [193, 213] on div "Kajal Napo - 2501, TK03, 03:30 PM-04:45 PM, Swedish" at bounding box center [208, 213] width 62 height 16
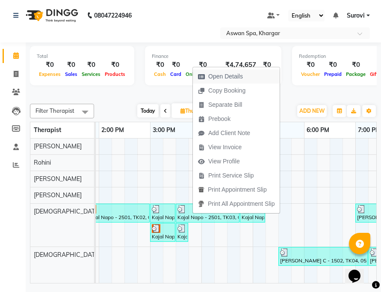
click at [237, 76] on span "Open Details" at bounding box center [225, 76] width 35 height 9
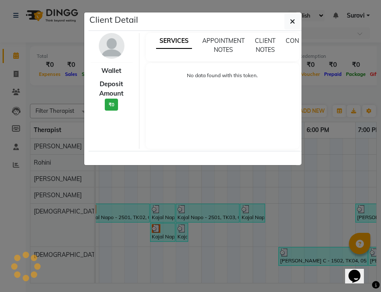
select select "3"
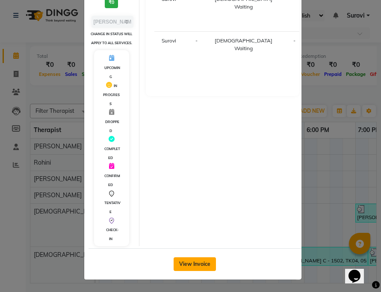
click at [199, 265] on button "View Invoice" at bounding box center [195, 264] width 42 height 14
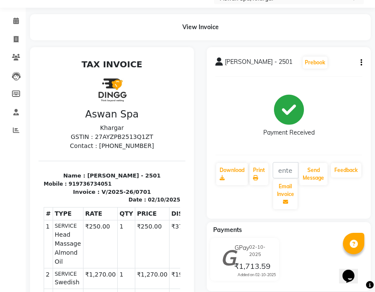
scroll to position [34, 0]
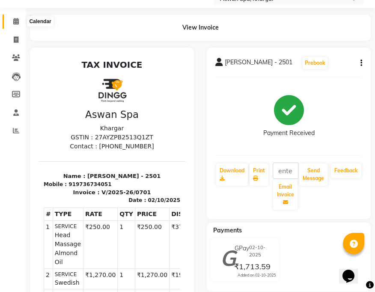
click at [14, 21] on icon at bounding box center [16, 21] width 6 height 6
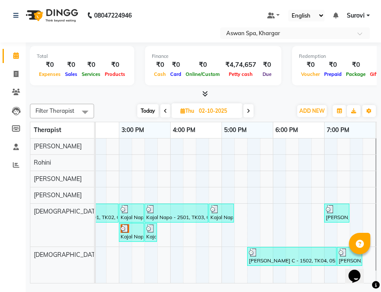
scroll to position [0, 337]
click at [328, 210] on img at bounding box center [329, 209] width 9 height 9
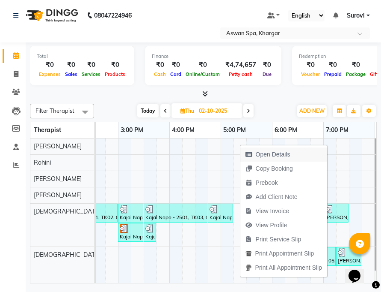
click at [285, 155] on span "Open Details" at bounding box center [273, 154] width 35 height 9
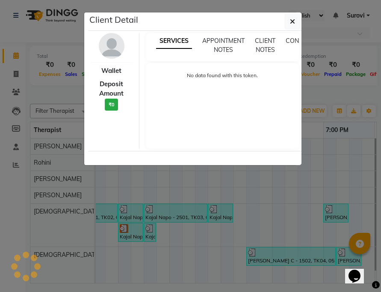
select select "3"
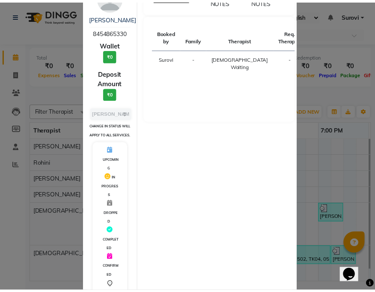
scroll to position [128, 0]
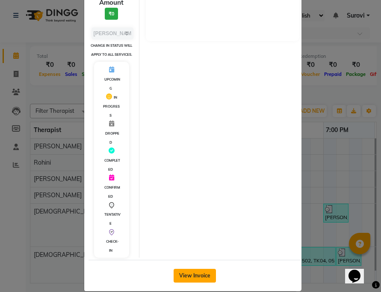
click at [190, 277] on button "View Invoice" at bounding box center [195, 275] width 42 height 14
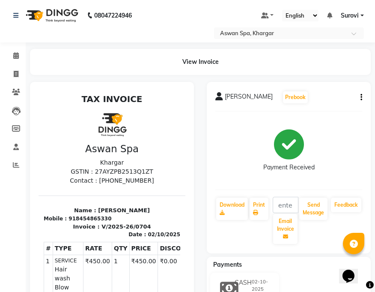
scroll to position [86, 0]
click at [16, 55] on icon at bounding box center [16, 55] width 6 height 6
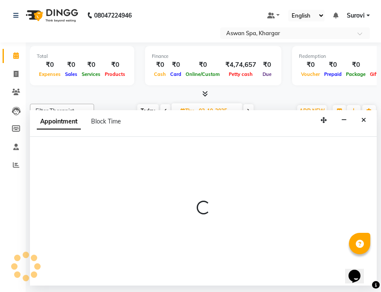
select select "66229"
select select "705"
select select "tentative"
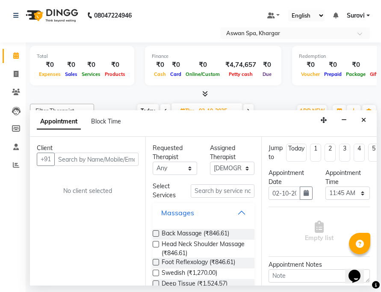
click at [238, 213] on button "Massages" at bounding box center [203, 212] width 95 height 15
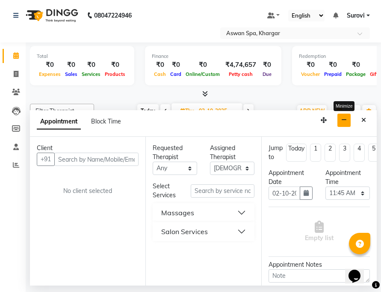
click at [346, 122] on icon "button" at bounding box center [345, 120] width 6 height 6
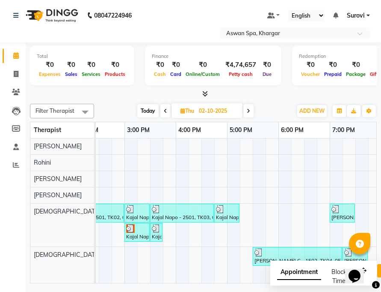
scroll to position [0, 319]
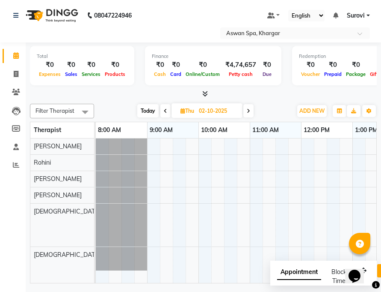
click at [250, 113] on span at bounding box center [249, 110] width 10 height 13
type input "03-10-2025"
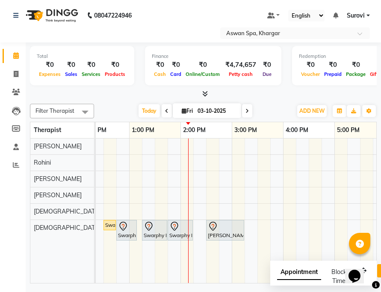
click at [206, 228] on link "[PERSON_NAME] [PERSON_NAME] - 603, TK01, 02:30 PM-03:15 PM, Moisturizing Hair S…" at bounding box center [225, 230] width 38 height 21
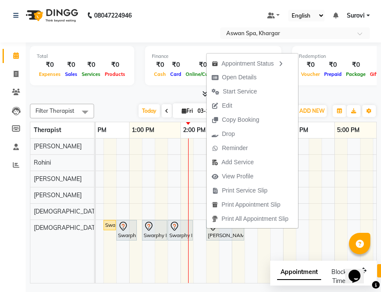
click at [208, 230] on icon at bounding box center [213, 226] width 10 height 10
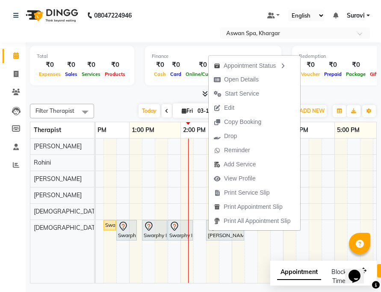
click at [206, 230] on link "[PERSON_NAME] [PERSON_NAME] - 603, TK01, 02:30 PM-03:15 PM, Moisturizing Hair S…" at bounding box center [225, 230] width 38 height 21
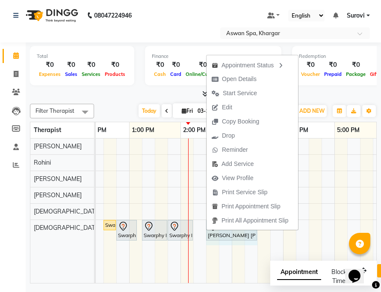
drag, startPoint x: 243, startPoint y: 231, endPoint x: 254, endPoint y: 232, distance: 11.6
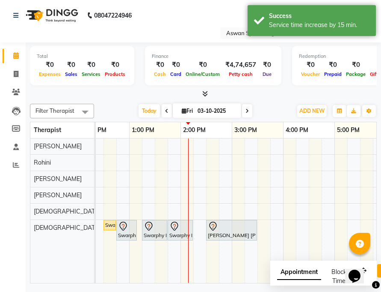
click at [207, 229] on link "[PERSON_NAME] [PERSON_NAME] - 603, TK01, 02:30 PM-03:30 PM, Moisturizing Hair S…" at bounding box center [231, 230] width 51 height 21
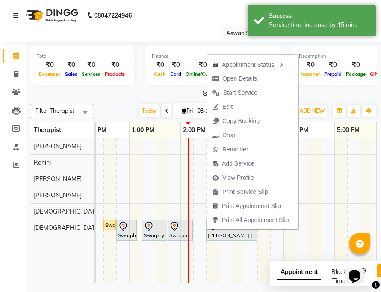
click at [206, 230] on link "[PERSON_NAME] [PERSON_NAME] - 603, TK01, 02:30 PM-03:30 PM, Moisturizing Hair S…" at bounding box center [231, 230] width 51 height 21
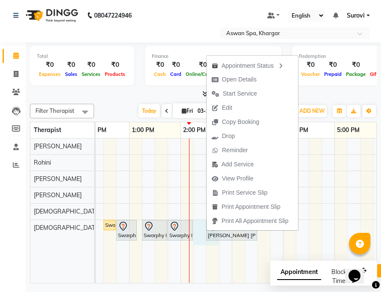
drag, startPoint x: 205, startPoint y: 230, endPoint x: 214, endPoint y: 233, distance: 8.9
click at [214, 233] on div "Swarphy Napo-1705, TK02, 12:30 PM-12:40 PM, Eyebrow Swarphy Napo-1705, TK02, 12…" at bounding box center [206, 210] width 668 height 144
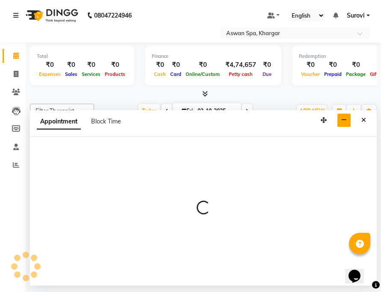
select select "66230"
select select "855"
select select "tentative"
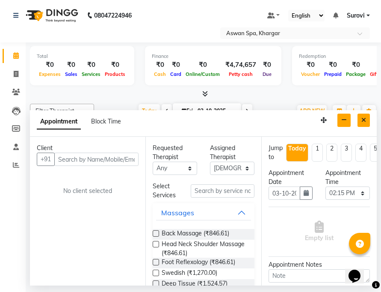
click at [360, 122] on button "Close" at bounding box center [364, 119] width 12 height 13
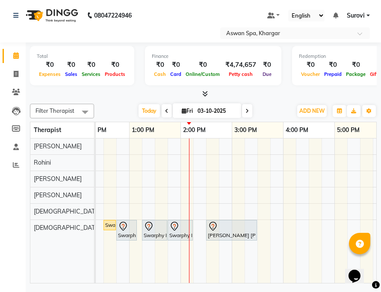
click at [206, 228] on link "[PERSON_NAME] [PERSON_NAME] - 603, TK01, 02:30 PM-03:30 PM, Moisturizing Hair S…" at bounding box center [231, 230] width 51 height 21
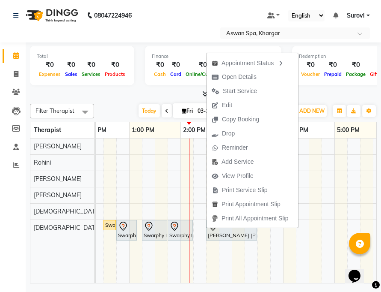
click at [211, 231] on div "[PERSON_NAME] [PERSON_NAME] - 603, TK01, 02:30 PM-03:30 PM, Moisturizing Hair S…" at bounding box center [231, 230] width 49 height 18
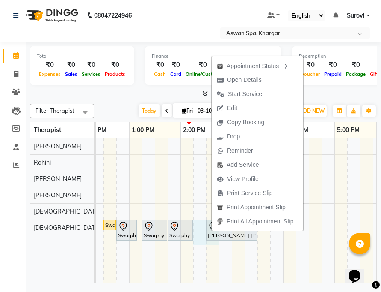
drag, startPoint x: 205, startPoint y: 229, endPoint x: 212, endPoint y: 229, distance: 6.9
click at [212, 229] on body "08047224946 Select Location × Aswan Spa, Khargar Default Panel My Panel English…" at bounding box center [190, 146] width 381 height 292
select select "66230"
select select "855"
select select "tentative"
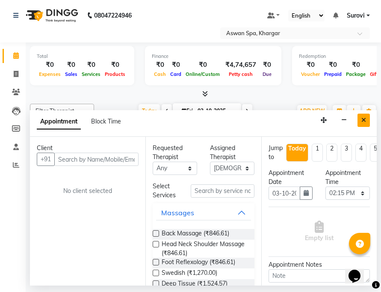
click at [363, 119] on icon "Close" at bounding box center [364, 120] width 5 height 6
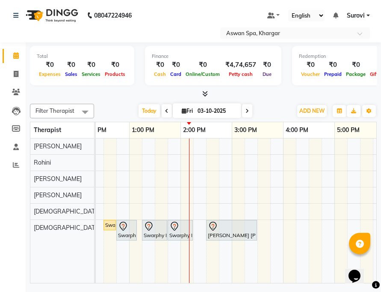
click at [126, 226] on icon at bounding box center [122, 225] width 7 height 9
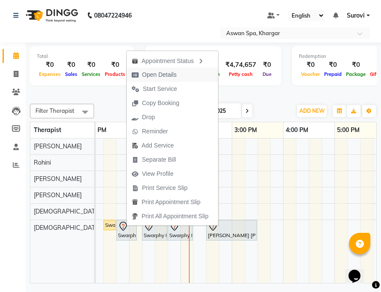
click at [165, 76] on span "Open Details" at bounding box center [159, 74] width 35 height 9
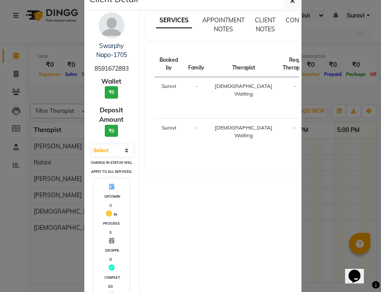
scroll to position [7, 0]
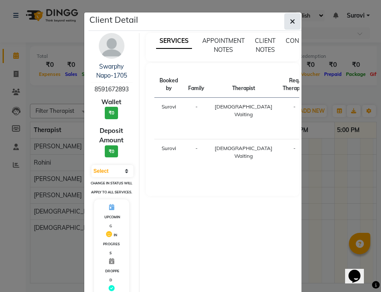
click at [285, 18] on button "button" at bounding box center [293, 21] width 16 height 16
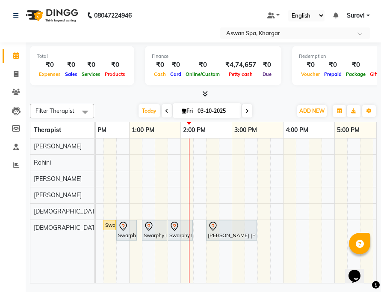
click at [219, 227] on div at bounding box center [232, 226] width 48 height 10
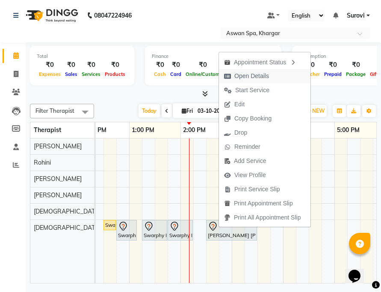
click at [265, 73] on span "Open Details" at bounding box center [252, 75] width 35 height 9
select select "7"
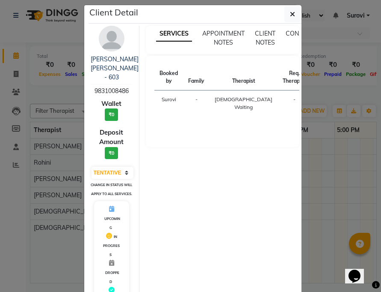
scroll to position [0, 0]
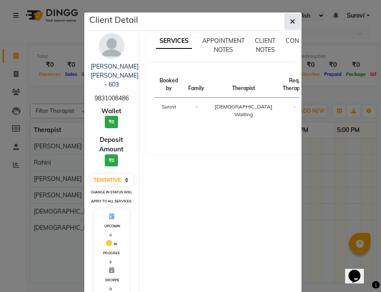
click at [290, 21] on icon "button" at bounding box center [292, 21] width 5 height 7
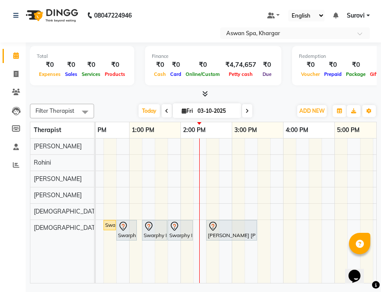
click at [224, 234] on div "[PERSON_NAME] [PERSON_NAME] - 603, TK01, 02:30 PM-03:30 PM, Moisturizing Hair S…" at bounding box center [231, 230] width 49 height 18
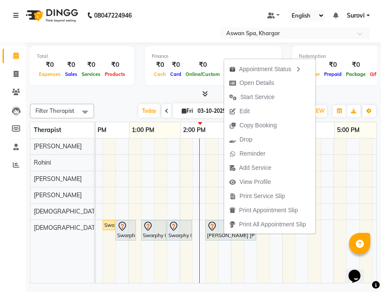
scroll to position [0, 224]
click at [274, 256] on td at bounding box center [276, 210] width 13 height 144
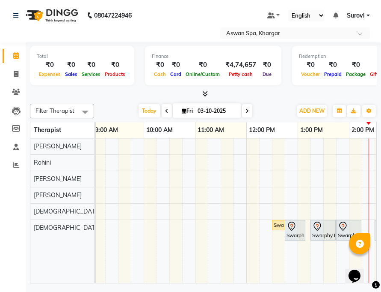
scroll to position [0, 158]
